Goal: Information Seeking & Learning: Learn about a topic

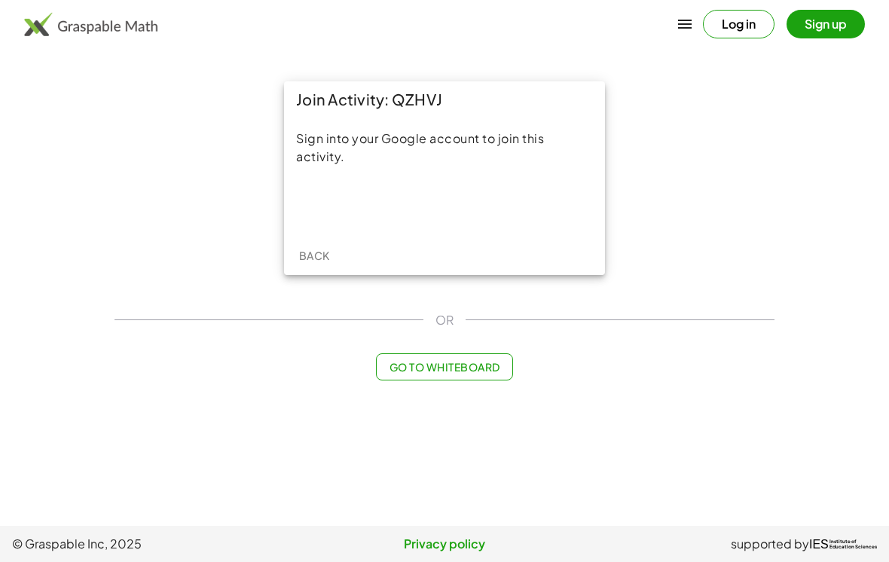
click at [440, 195] on div "Acceder con Google. Se abre en una pestaña nueva" at bounding box center [445, 204] width 144 height 33
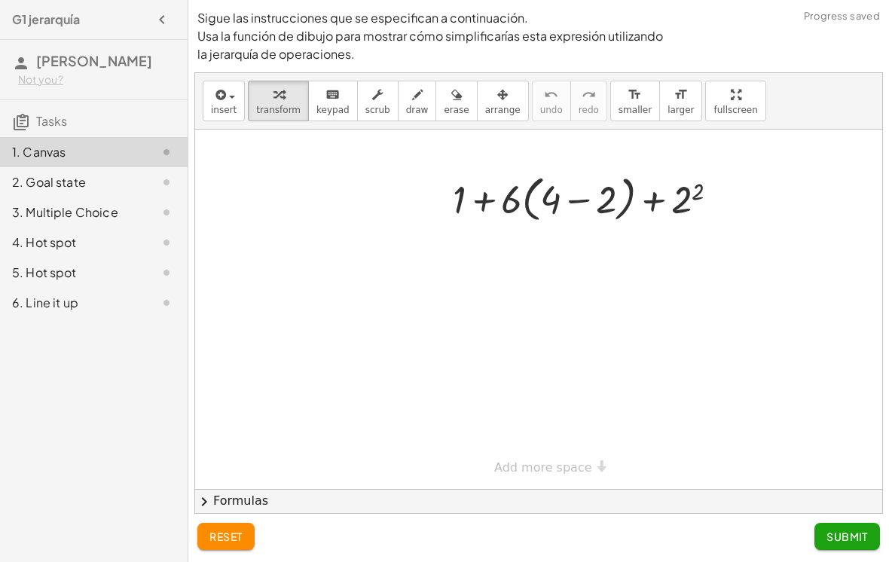
click at [133, 99] on hr at bounding box center [94, 99] width 188 height 1
click at [104, 126] on h3 "Tasks" at bounding box center [94, 116] width 188 height 32
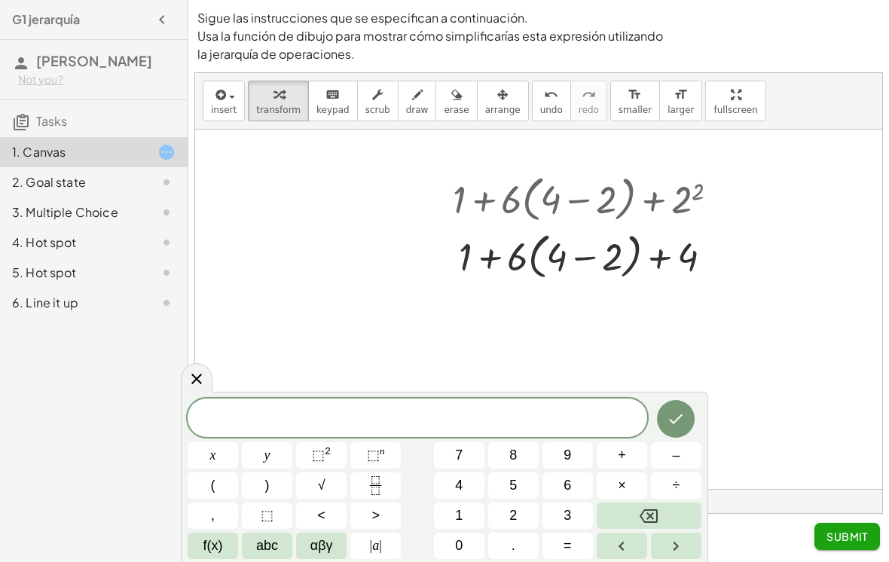
click at [743, 225] on div at bounding box center [538, 309] width 687 height 359
click at [194, 380] on icon at bounding box center [197, 379] width 18 height 18
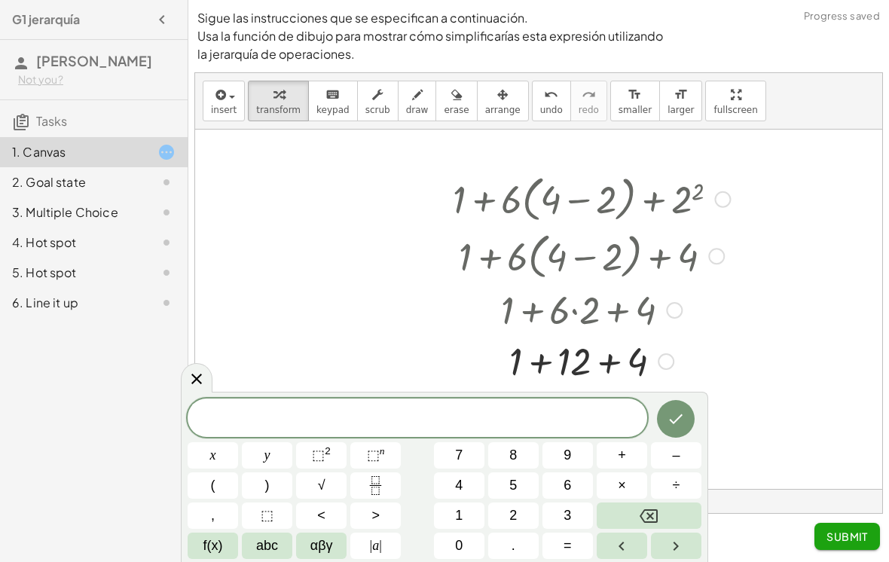
click at [203, 386] on icon at bounding box center [197, 379] width 18 height 18
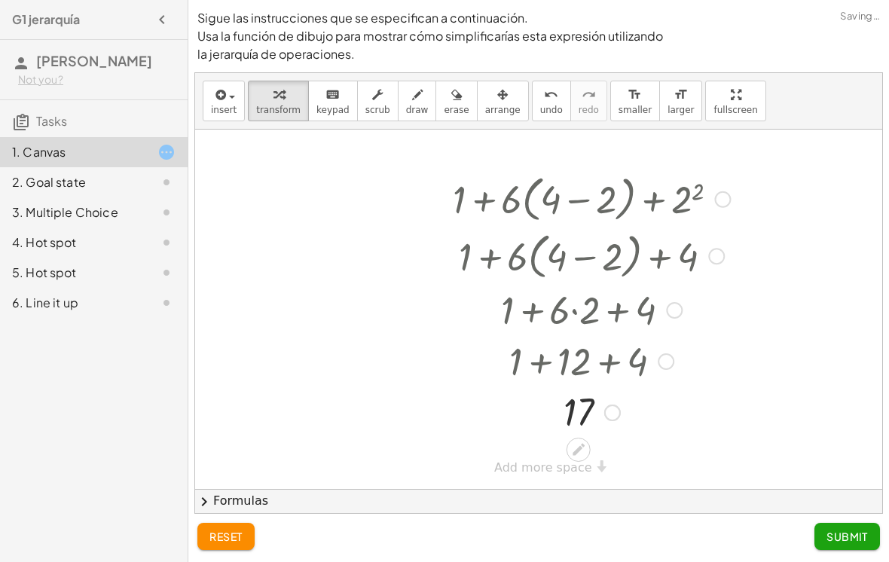
scroll to position [24, 0]
click at [854, 532] on span "Submit" at bounding box center [847, 537] width 41 height 14
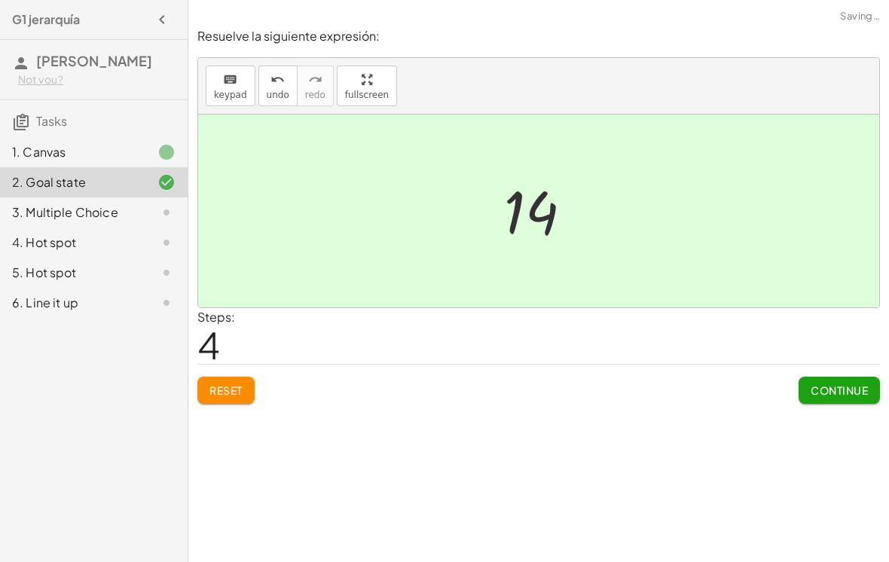
click at [828, 377] on button "Continue" at bounding box center [839, 390] width 81 height 27
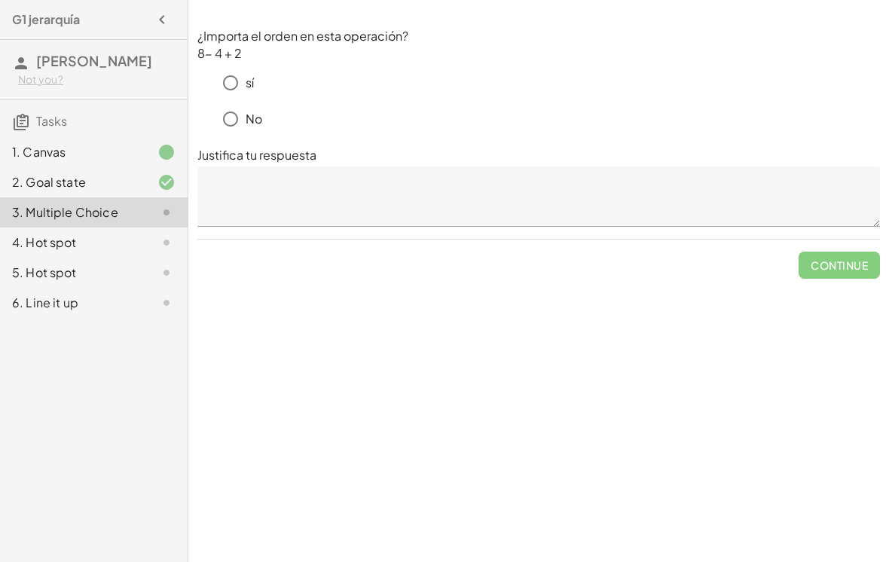
click at [247, 111] on p "No" at bounding box center [254, 119] width 17 height 17
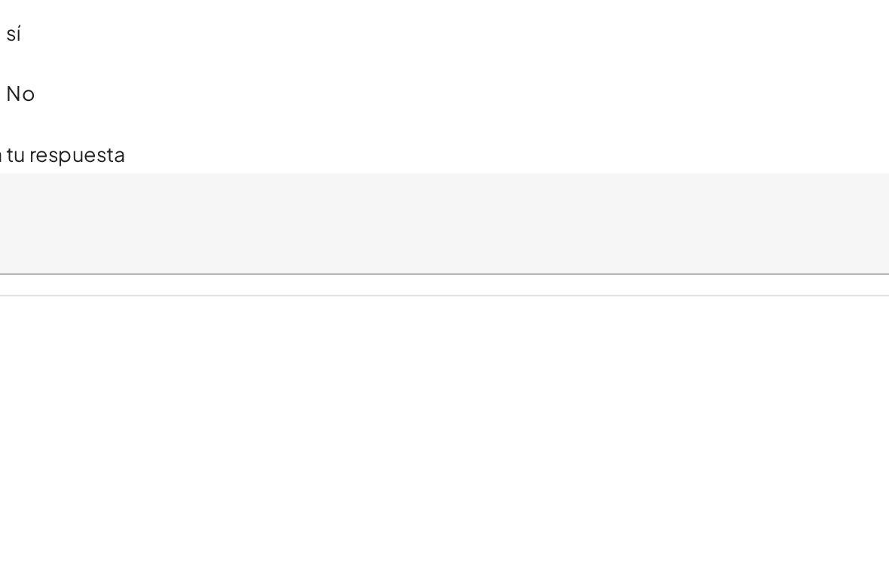
scroll to position [0, 0]
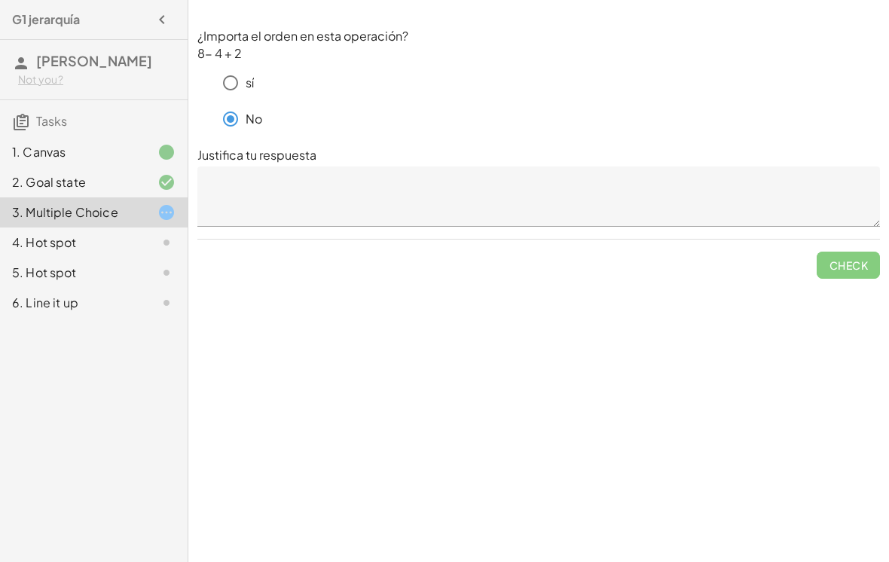
click at [728, 175] on textarea at bounding box center [538, 197] width 683 height 60
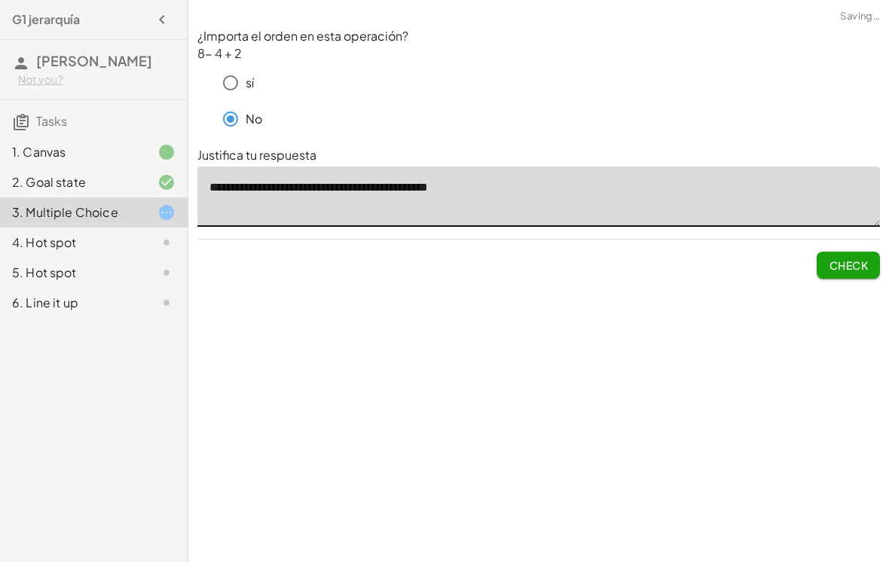
type textarea "**********"
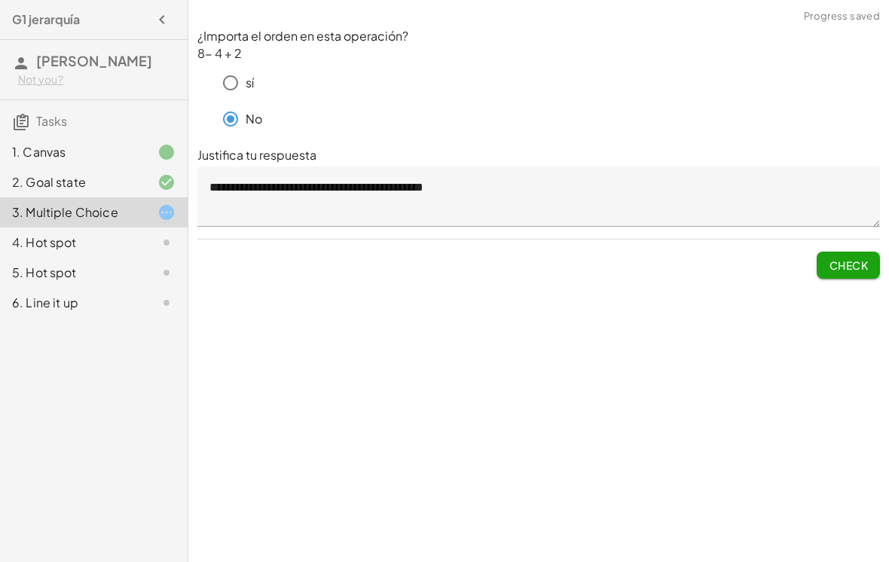
click at [851, 259] on span "Check" at bounding box center [848, 265] width 39 height 14
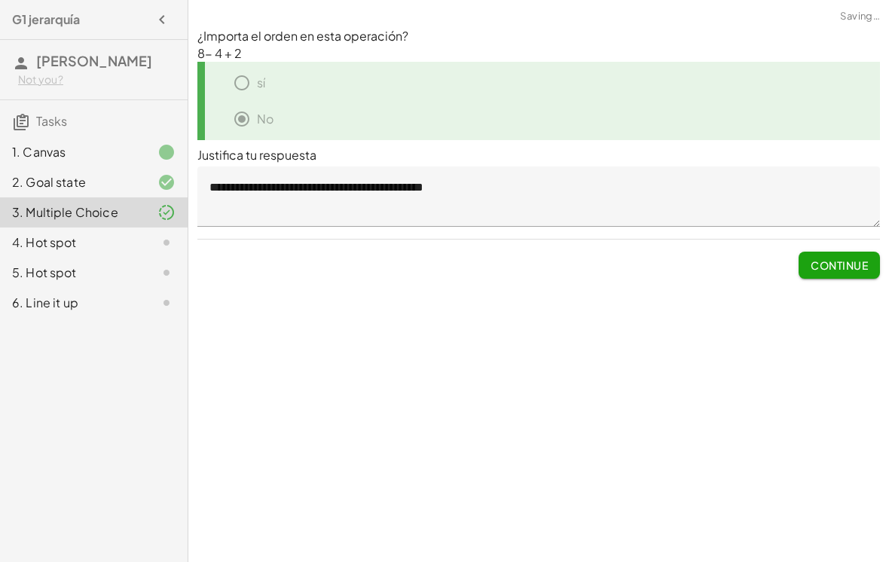
click at [845, 258] on span "Continue" at bounding box center [839, 265] width 57 height 14
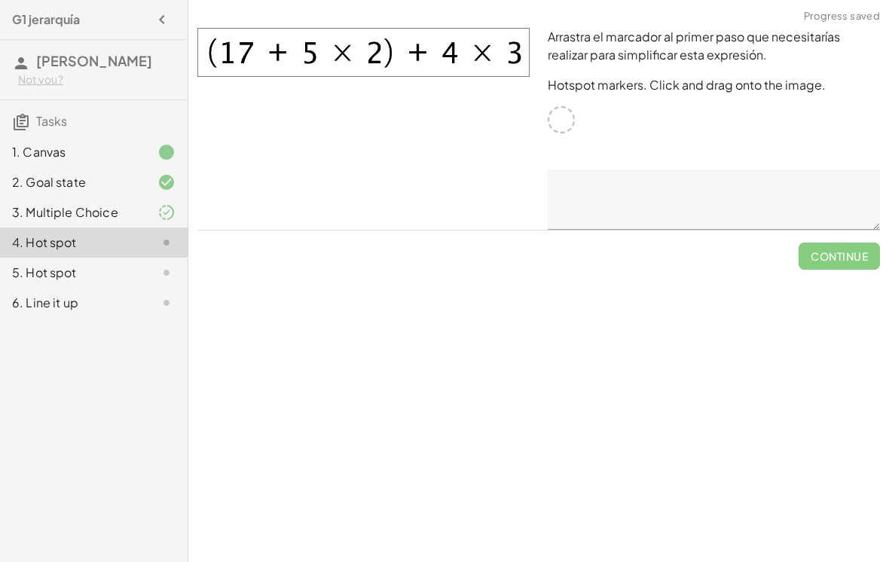
click at [570, 115] on div at bounding box center [561, 119] width 27 height 27
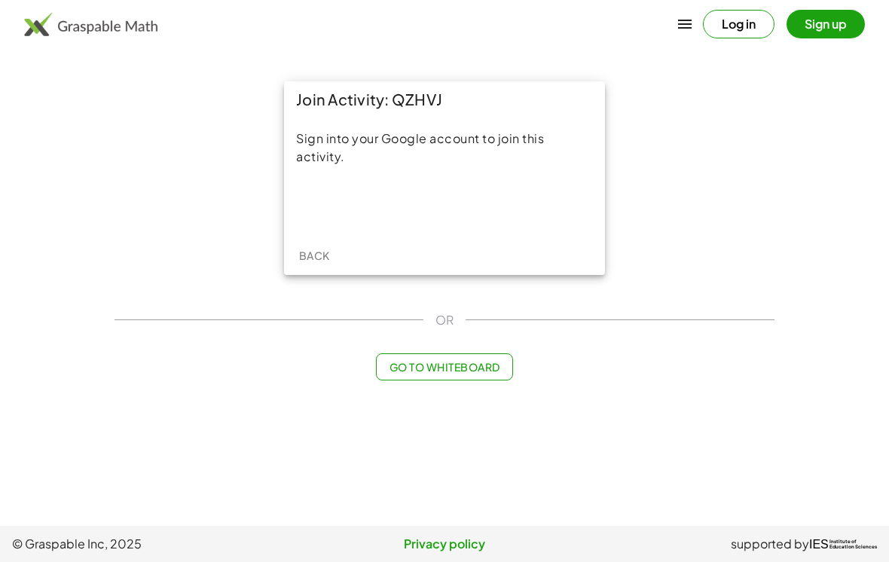
click at [458, 216] on div "Acceder con Google. Se abre en una pestaña nueva" at bounding box center [444, 204] width 195 height 33
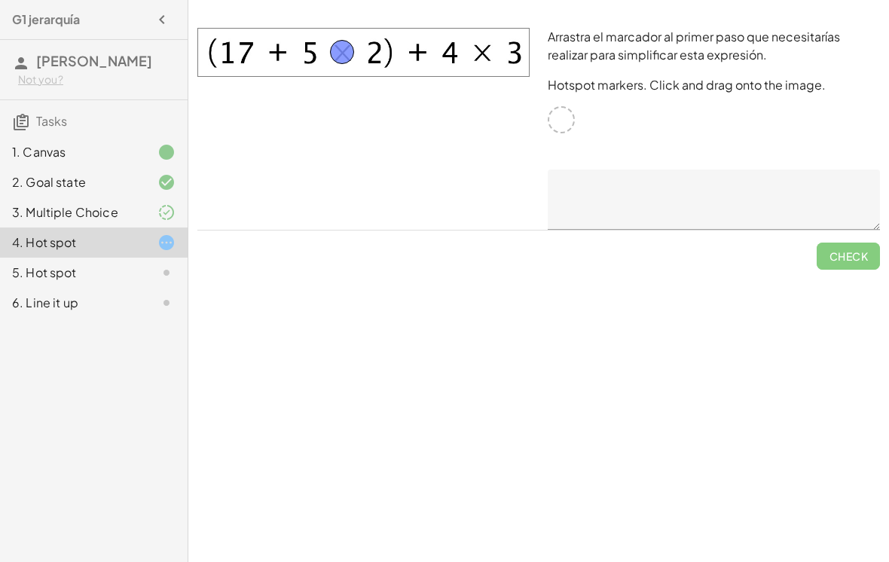
click at [684, 193] on textarea at bounding box center [714, 200] width 332 height 60
type textarea "***"
click at [861, 253] on span "Check" at bounding box center [848, 256] width 39 height 14
click at [841, 264] on button "Continue" at bounding box center [839, 256] width 81 height 27
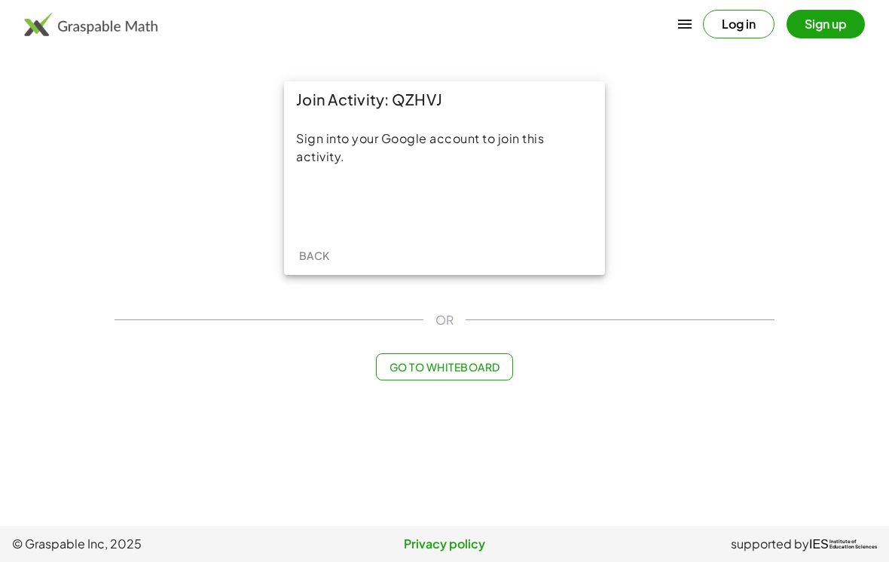
click at [496, 207] on div "Acceder con Google. Se abre en una pestaña nueva" at bounding box center [444, 204] width 195 height 33
click at [419, 215] on div "Acceder con Google. Se abre en una pestaña nueva" at bounding box center [444, 204] width 195 height 33
click at [481, 206] on div "Acceder con Google. Se abre en una pestaña nueva" at bounding box center [444, 204] width 195 height 33
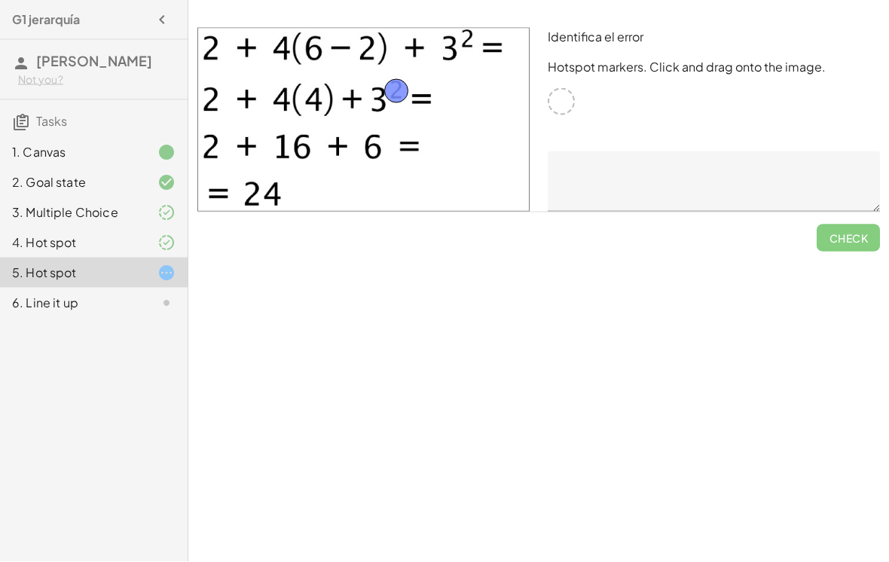
scroll to position [10, 0]
click at [678, 151] on textarea at bounding box center [714, 181] width 332 height 60
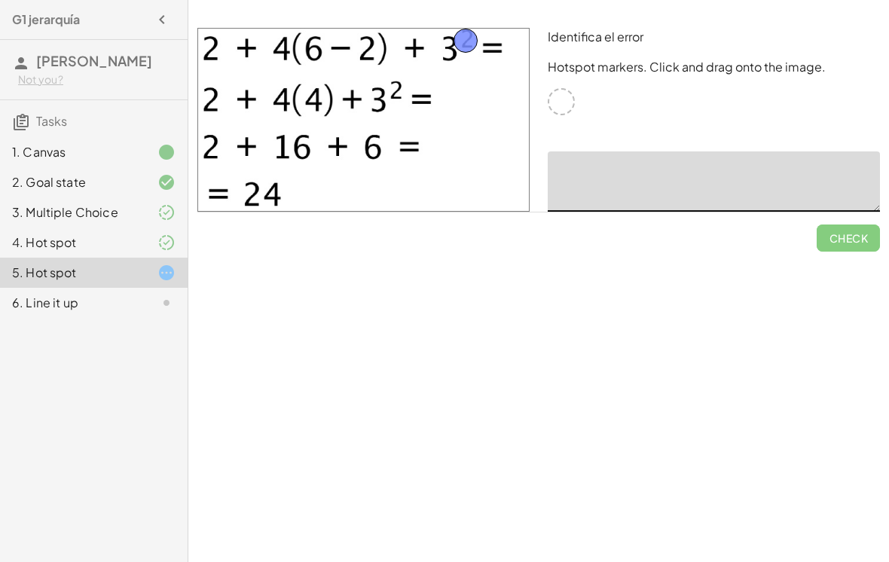
scroll to position [9, 0]
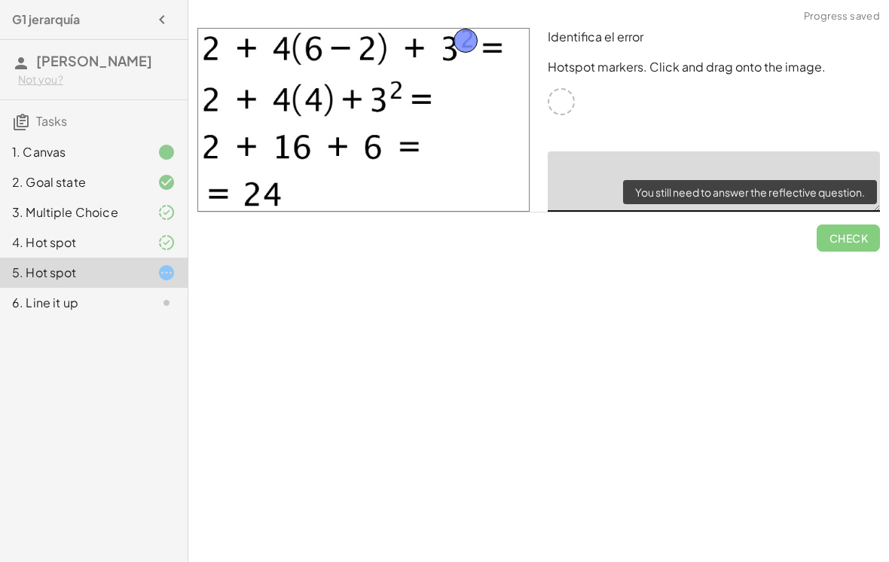
click at [836, 225] on span "Check" at bounding box center [848, 231] width 63 height 39
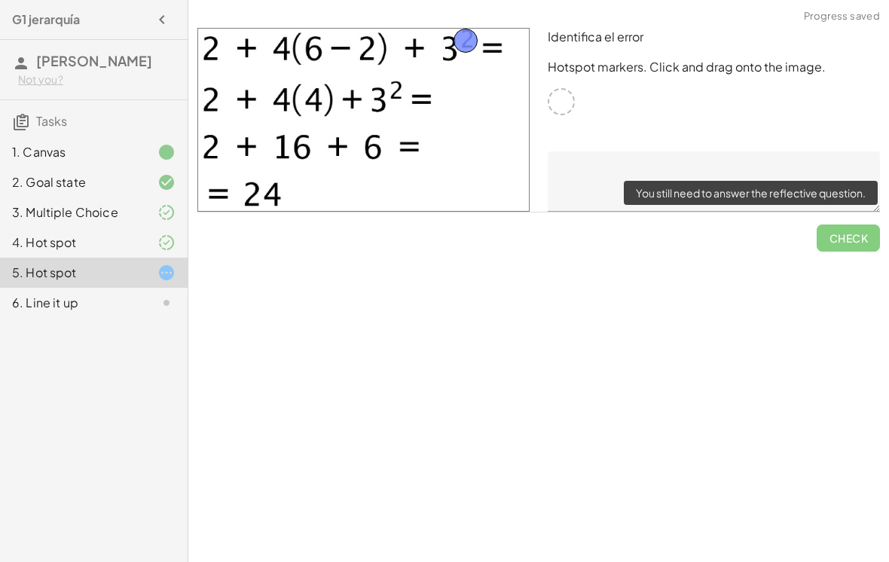
scroll to position [10, 0]
click at [854, 222] on span "Check" at bounding box center [848, 231] width 63 height 39
click at [818, 156] on textarea at bounding box center [714, 181] width 332 height 60
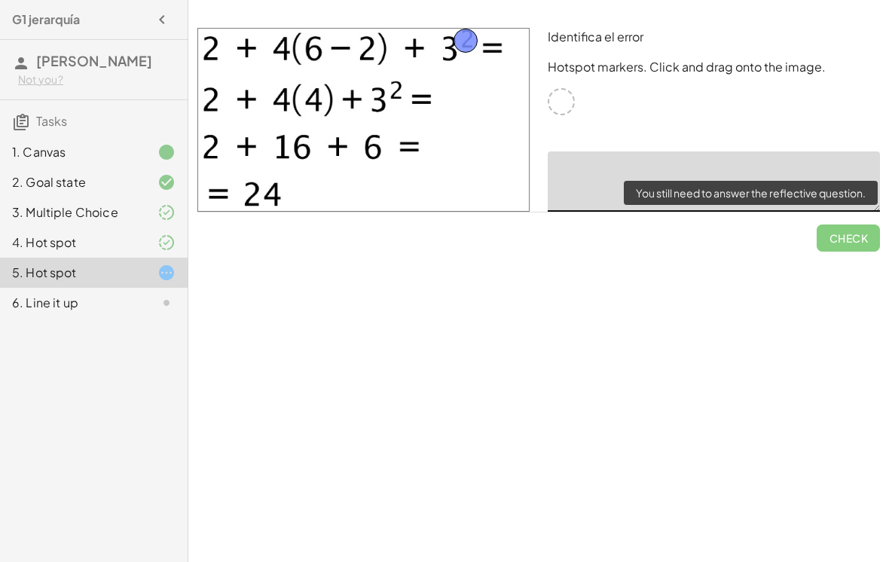
scroll to position [9, 0]
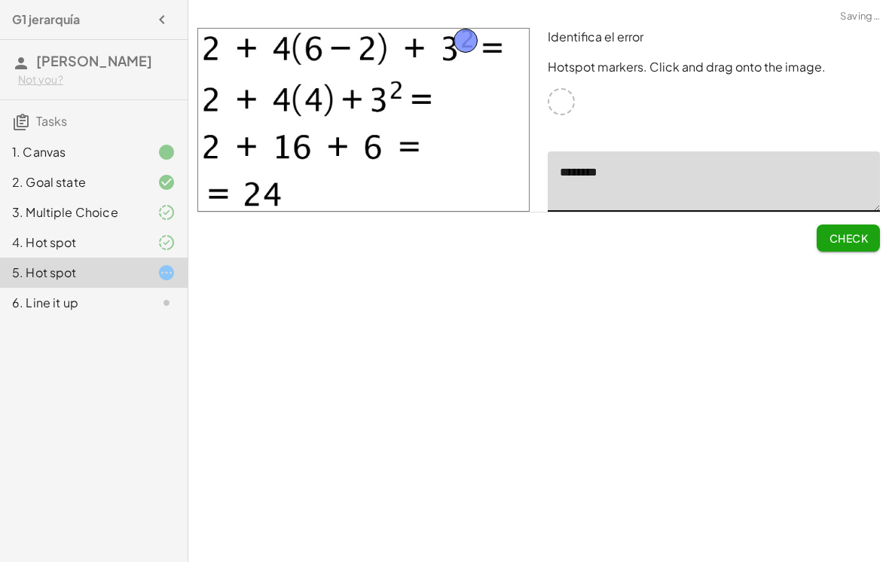
type textarea "********"
click at [852, 231] on span "Check" at bounding box center [848, 238] width 39 height 14
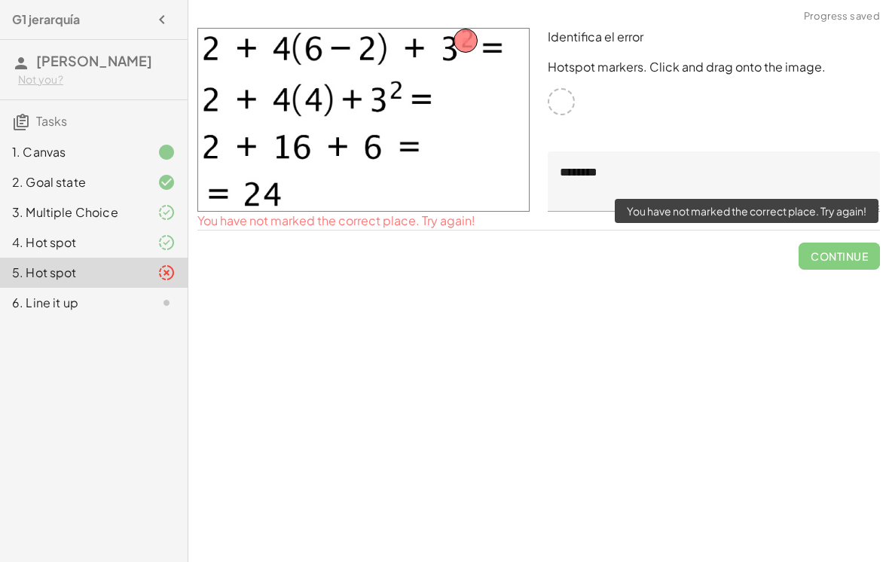
click at [105, 255] on div "4. Hot spot" at bounding box center [94, 243] width 188 height 30
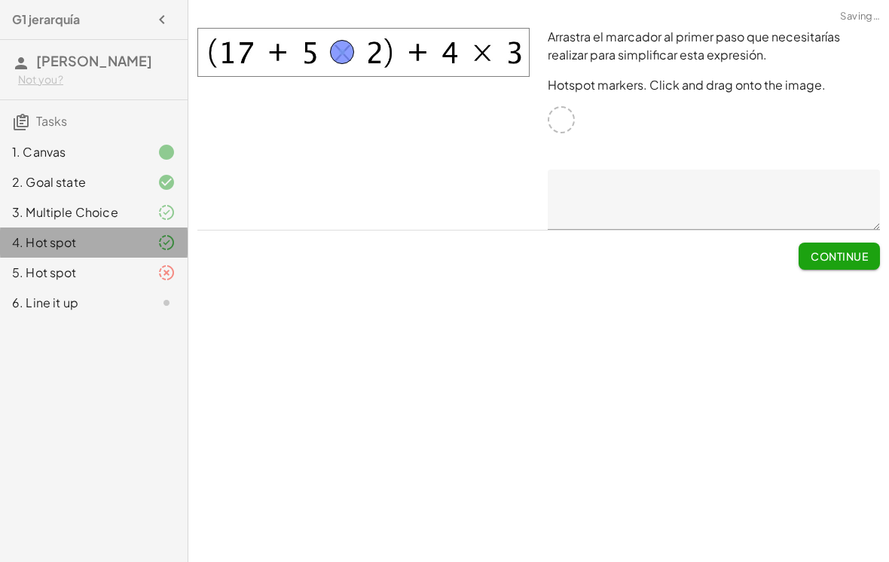
click at [105, 255] on div "4. Hot spot" at bounding box center [94, 243] width 188 height 30
click at [104, 277] on div "5. Hot spot" at bounding box center [72, 273] width 121 height 18
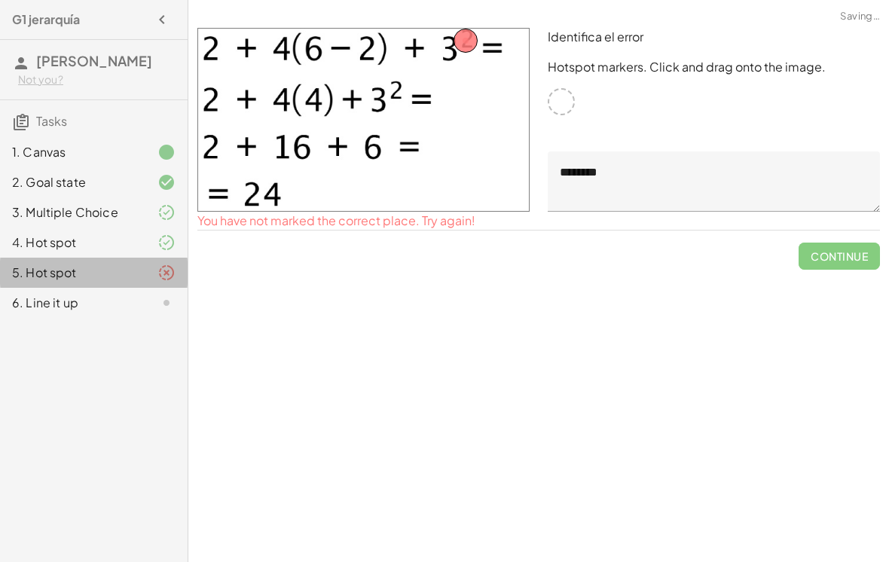
click at [91, 268] on div "5. Hot spot" at bounding box center [72, 273] width 121 height 18
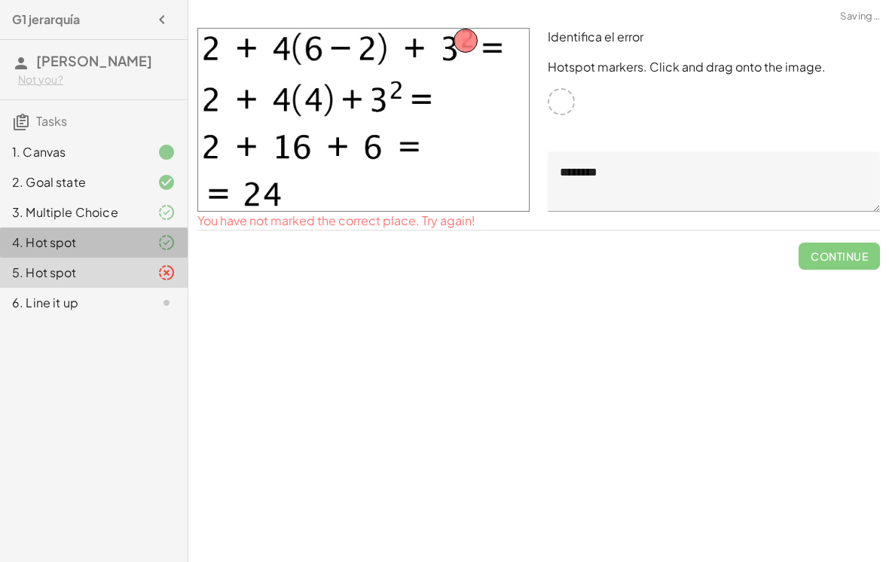
click at [79, 237] on div "4. Hot spot" at bounding box center [72, 243] width 121 height 18
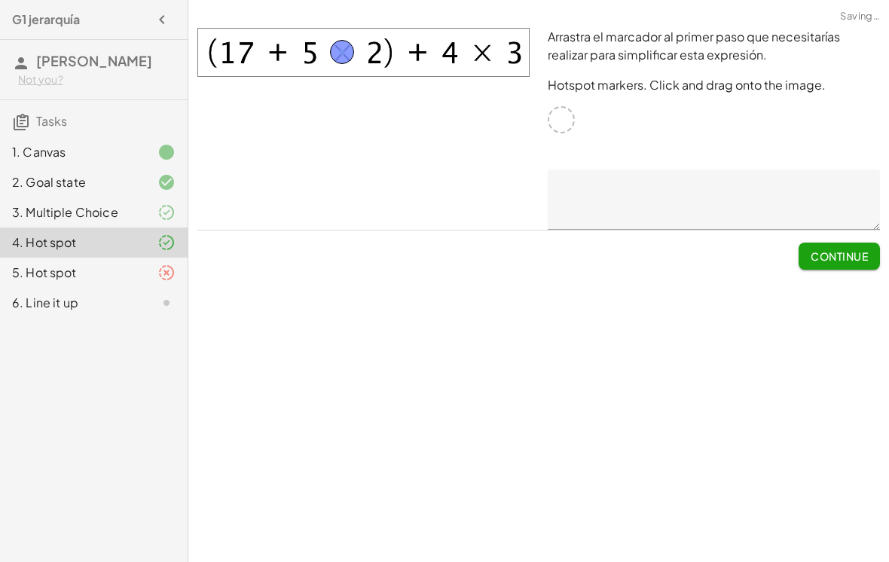
click at [60, 252] on div "4. Hot spot" at bounding box center [94, 243] width 188 height 30
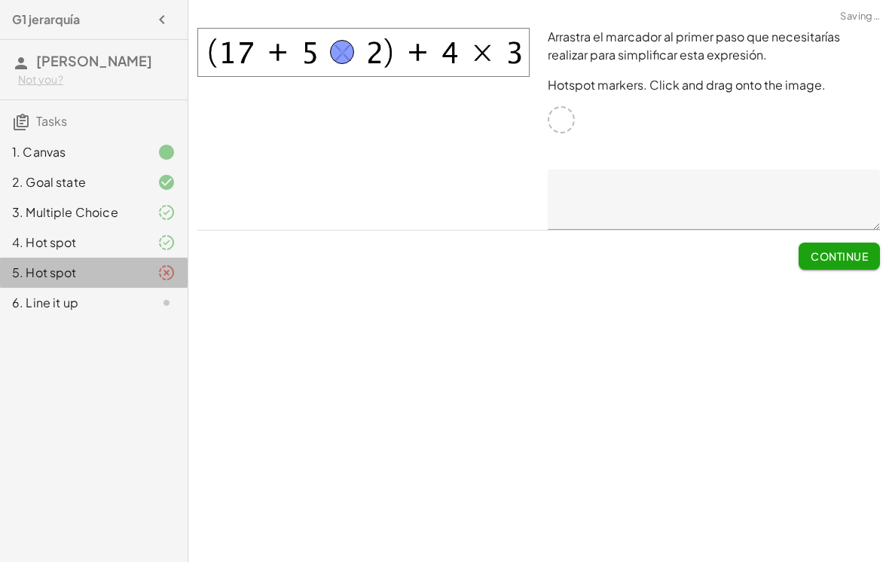
click at [69, 277] on div "5. Hot spot" at bounding box center [72, 273] width 121 height 18
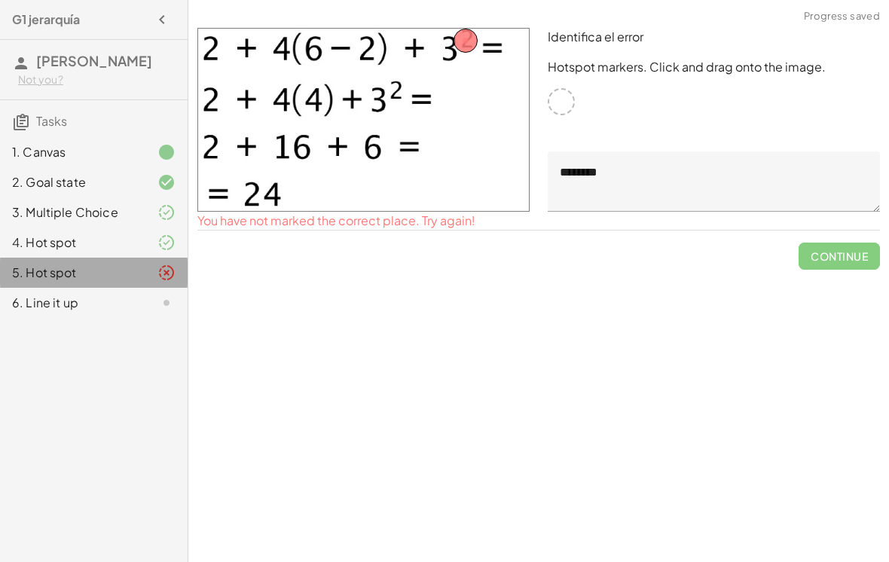
click at [65, 270] on div "5. Hot spot" at bounding box center [72, 273] width 121 height 18
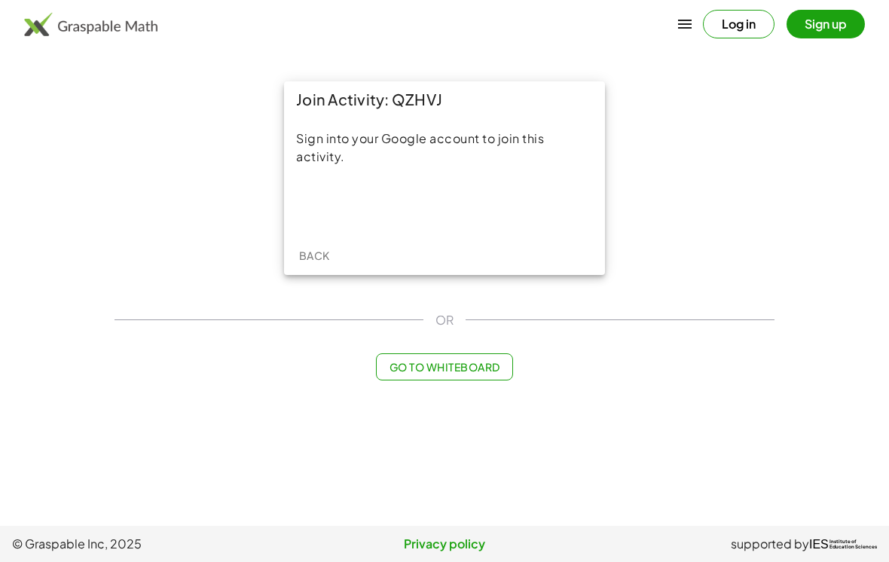
click at [477, 206] on div "Acceder con Google. Se abre en una pestaña nueva" at bounding box center [444, 204] width 195 height 33
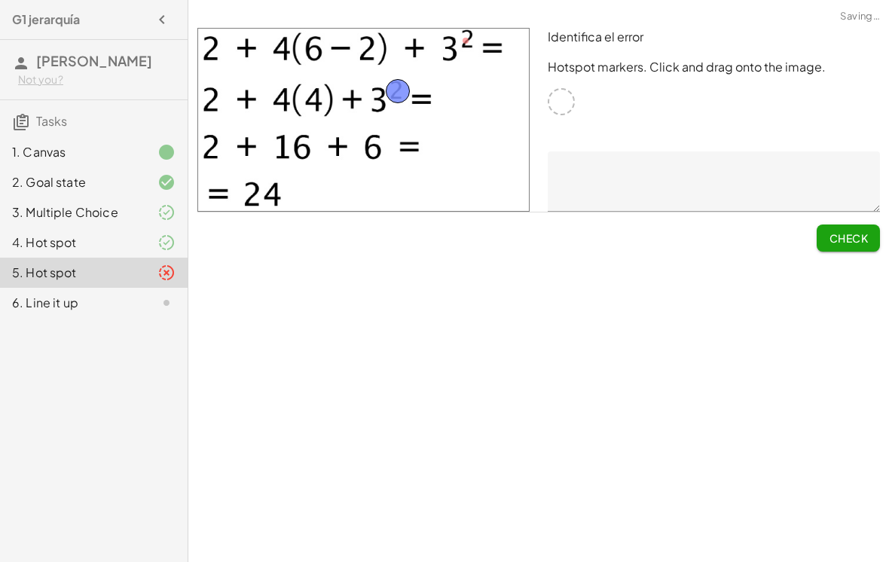
click at [853, 247] on button "Check" at bounding box center [848, 238] width 63 height 27
click at [842, 250] on button "Continue" at bounding box center [839, 238] width 81 height 27
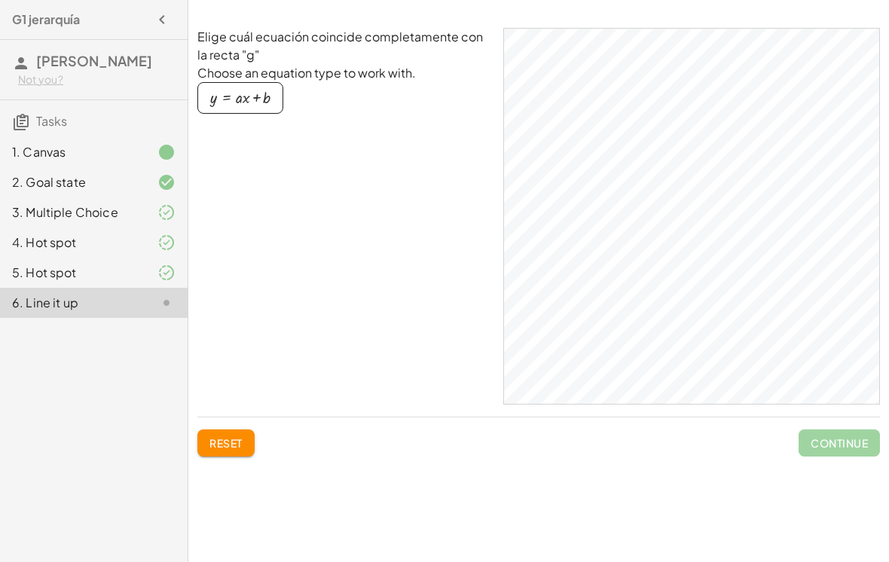
click at [246, 105] on div "button" at bounding box center [240, 98] width 60 height 17
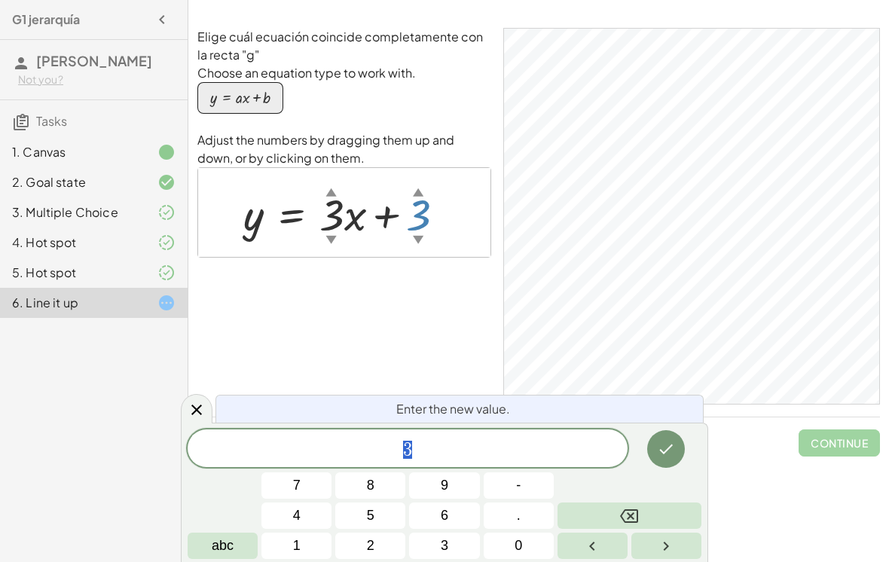
click at [196, 412] on icon at bounding box center [197, 410] width 18 height 18
click at [196, 411] on icon at bounding box center [196, 410] width 11 height 11
click at [402, 217] on div at bounding box center [350, 212] width 229 height 57
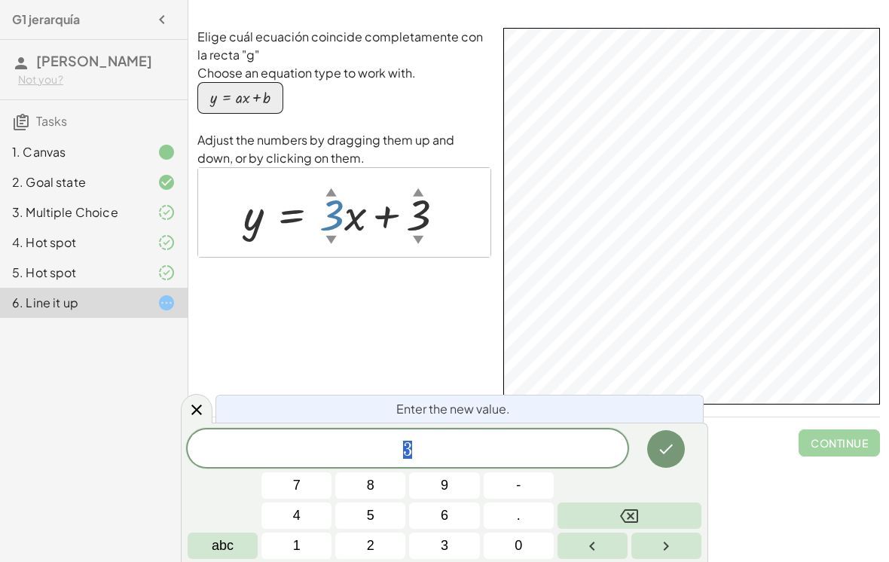
click at [616, 513] on button "Backspace" at bounding box center [630, 516] width 144 height 26
click at [385, 549] on button "2" at bounding box center [370, 546] width 70 height 26
click at [658, 449] on icon "Done" at bounding box center [666, 449] width 18 height 18
click at [301, 540] on button "1" at bounding box center [296, 546] width 70 height 26
click at [664, 444] on icon "Done" at bounding box center [666, 449] width 18 height 18
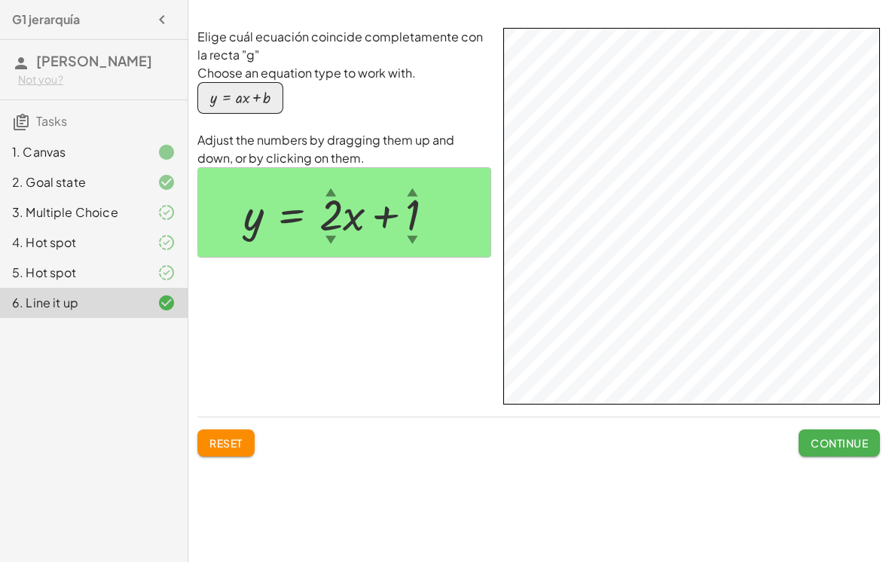
click at [827, 436] on span "Continue" at bounding box center [839, 443] width 57 height 14
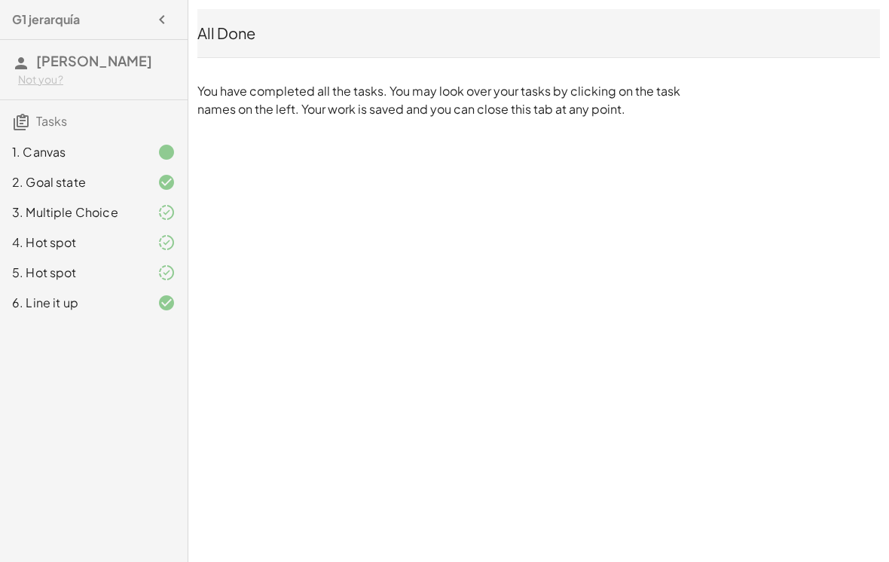
click at [45, 118] on span "Tasks" at bounding box center [51, 121] width 31 height 16
click at [21, 107] on h3 "Tasks" at bounding box center [94, 116] width 188 height 32
click at [21, 106] on h3 "Tasks" at bounding box center [94, 116] width 188 height 32
